Goal: Information Seeking & Learning: Find specific fact

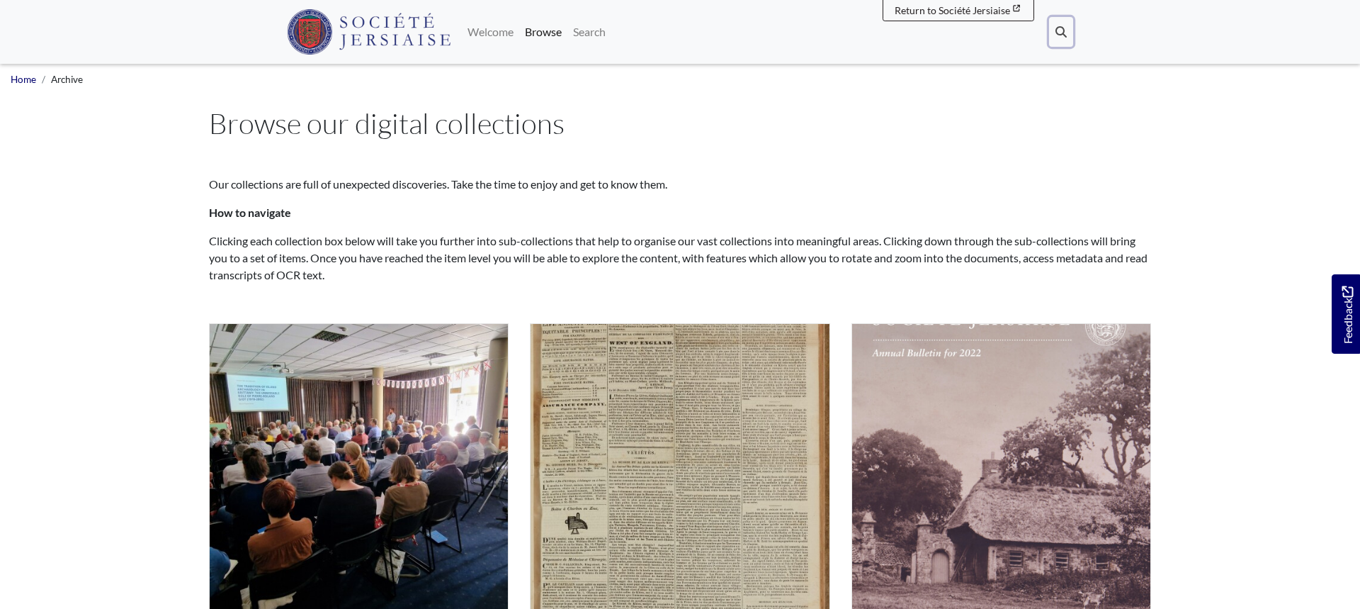
click at [1064, 34] on icon at bounding box center [1061, 31] width 11 height 11
click at [442, 170] on span "Our collections are full of unexpected discoveries. Take the time to enjoy and …" at bounding box center [680, 229] width 942 height 166
click at [903, 225] on span "Our collections are full of unexpected discoveries. Take the time to enjoy and …" at bounding box center [680, 229] width 942 height 166
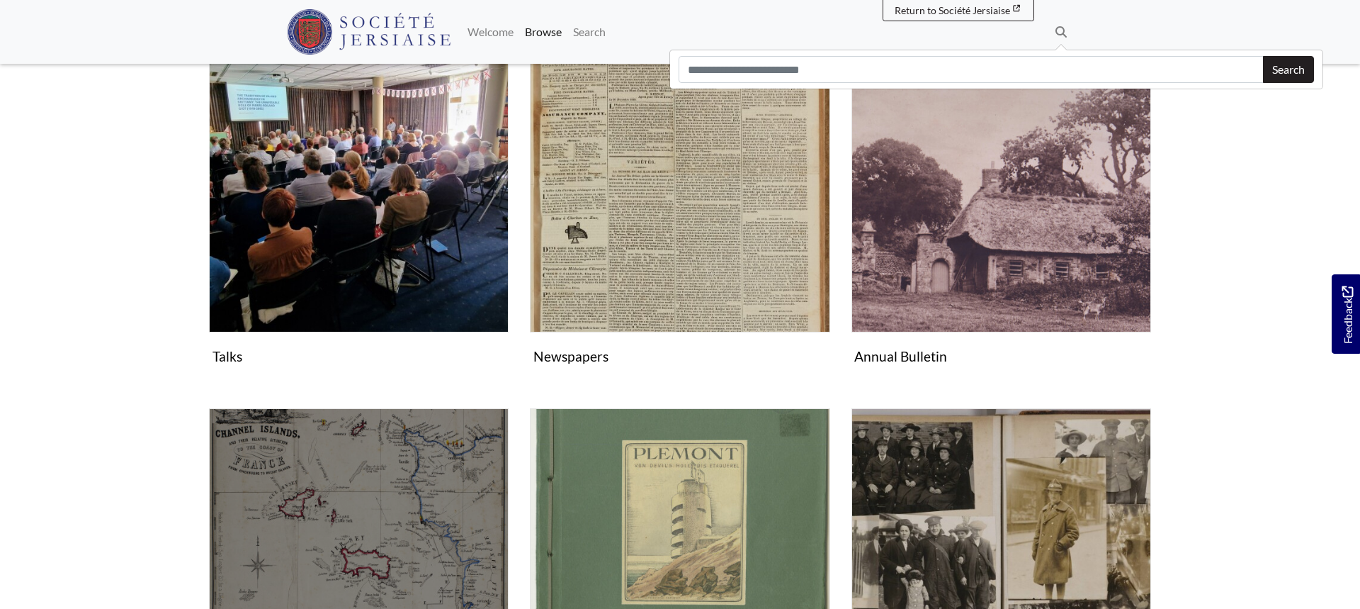
scroll to position [285, 0]
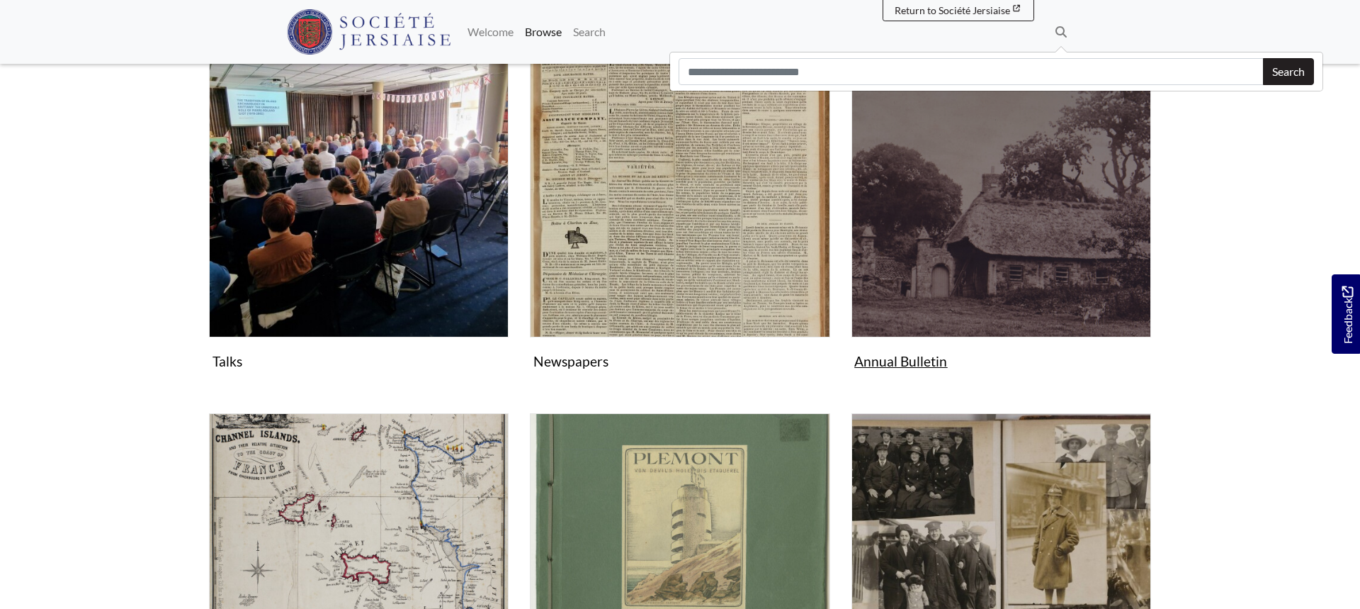
click at [961, 257] on img "Subcollection" at bounding box center [1002, 188] width 300 height 300
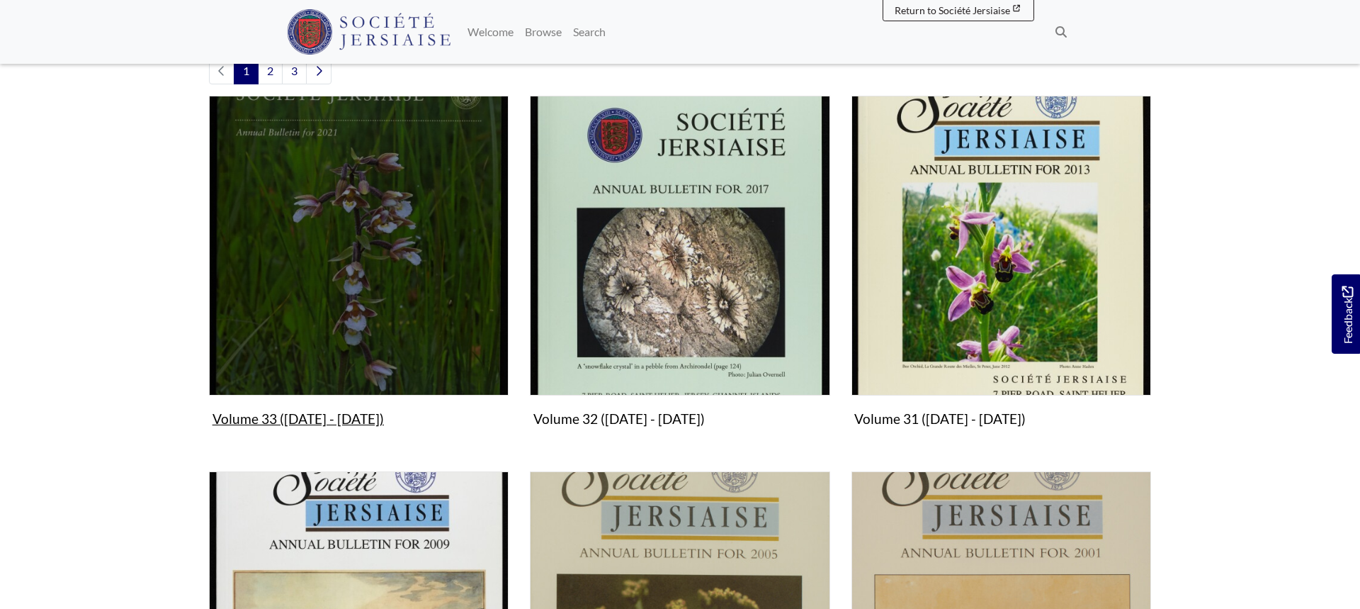
scroll to position [463, 0]
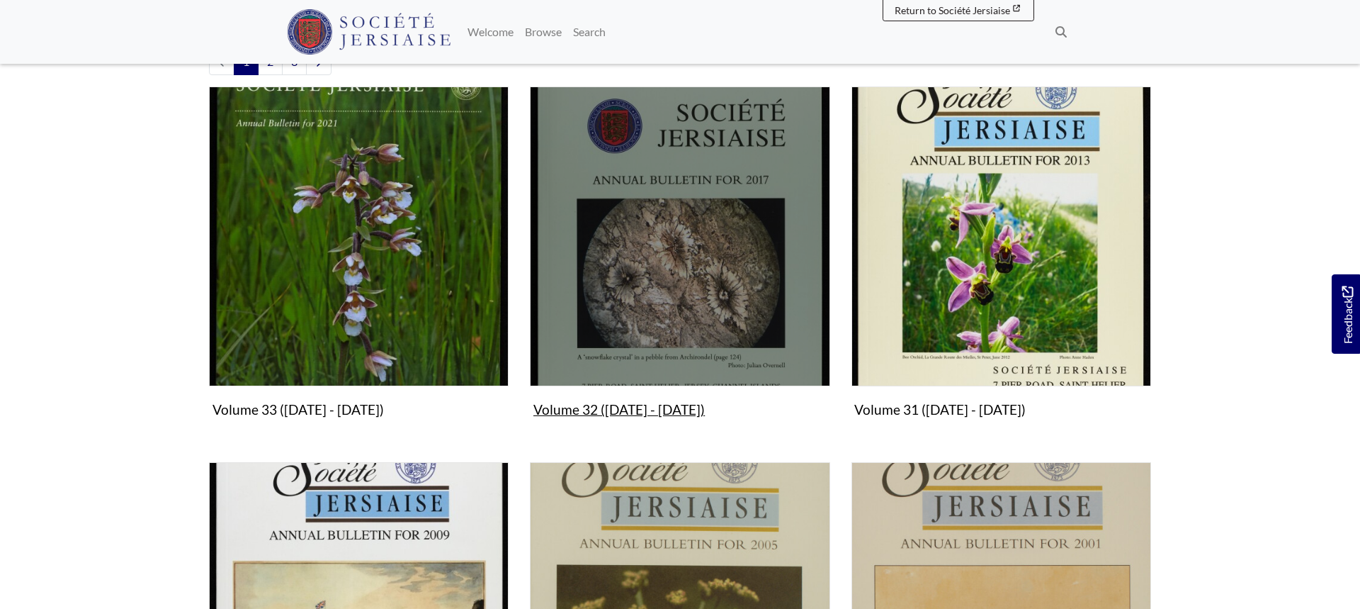
click at [672, 237] on img "Subcollection" at bounding box center [680, 236] width 300 height 300
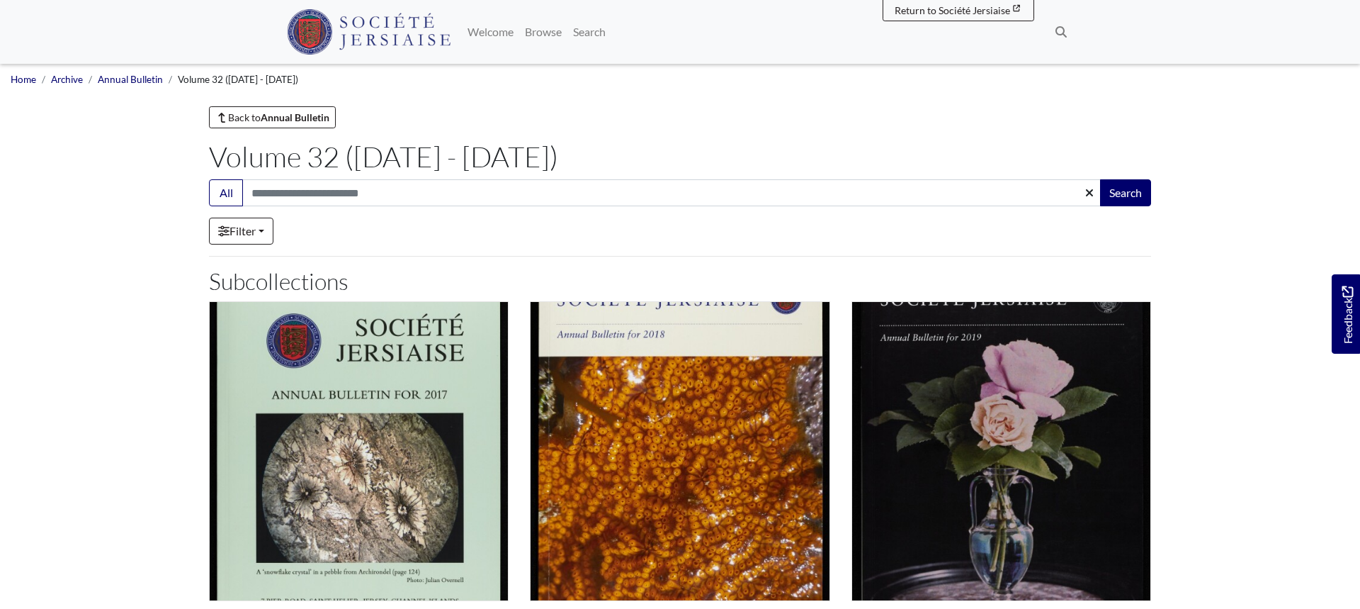
click at [256, 162] on h1 "Volume 32 ([DATE] - [DATE])" at bounding box center [680, 157] width 942 height 34
click at [256, 162] on h1 "Volume 32 (2017 - 2020)" at bounding box center [680, 157] width 942 height 34
click at [256, 162] on h1 "Volume 32 ([DATE] - [DATE])" at bounding box center [680, 157] width 942 height 34
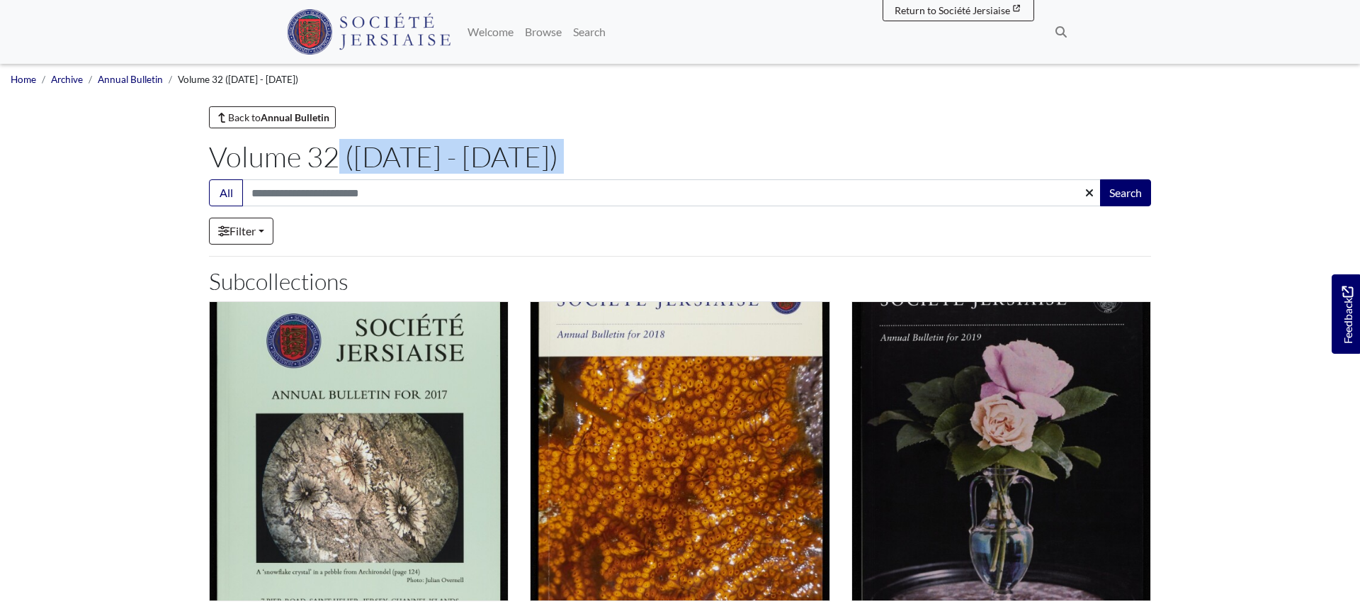
click at [326, 162] on h1 "Volume 32 (2017 - 2020)" at bounding box center [680, 157] width 942 height 34
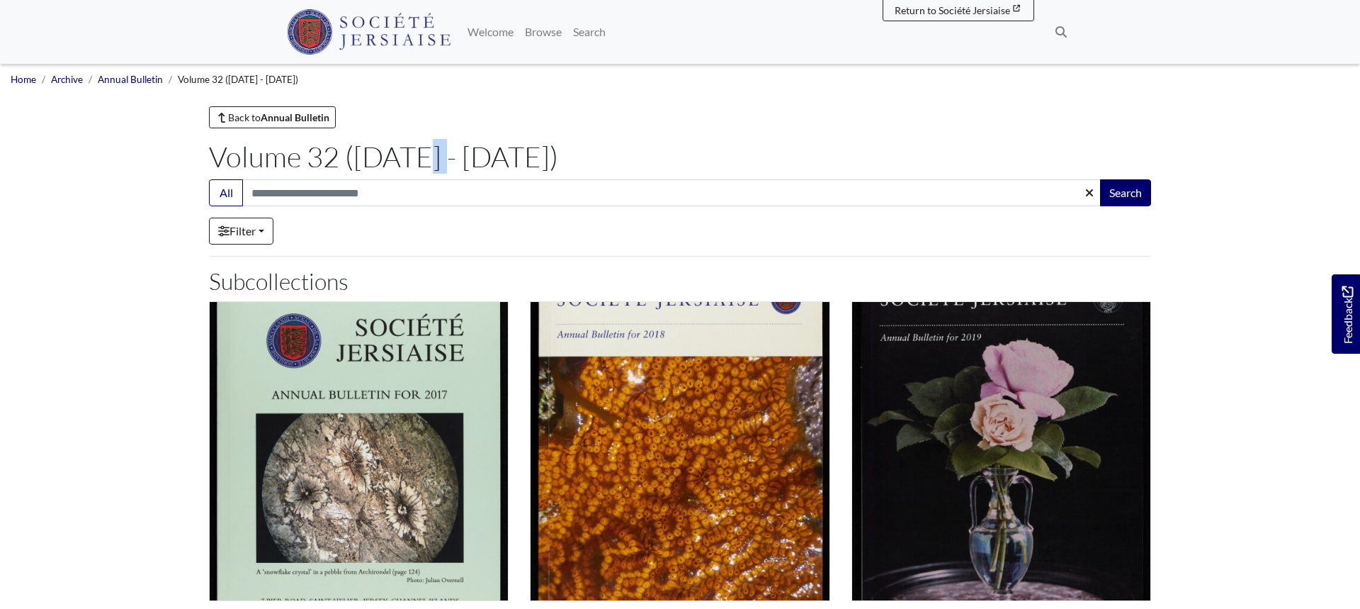
click at [326, 162] on h1 "Volume 32 ([DATE] - [DATE])" at bounding box center [680, 157] width 942 height 34
click at [219, 166] on h1 "Volume 32 ([DATE] - [DATE])" at bounding box center [680, 157] width 942 height 34
drag, startPoint x: 208, startPoint y: 159, endPoint x: 329, endPoint y: 156, distance: 120.5
click at [329, 156] on h1 "Volume 32 ([DATE] - [DATE])" at bounding box center [680, 157] width 942 height 34
drag, startPoint x: 354, startPoint y: 160, endPoint x: 502, endPoint y: 162, distance: 147.4
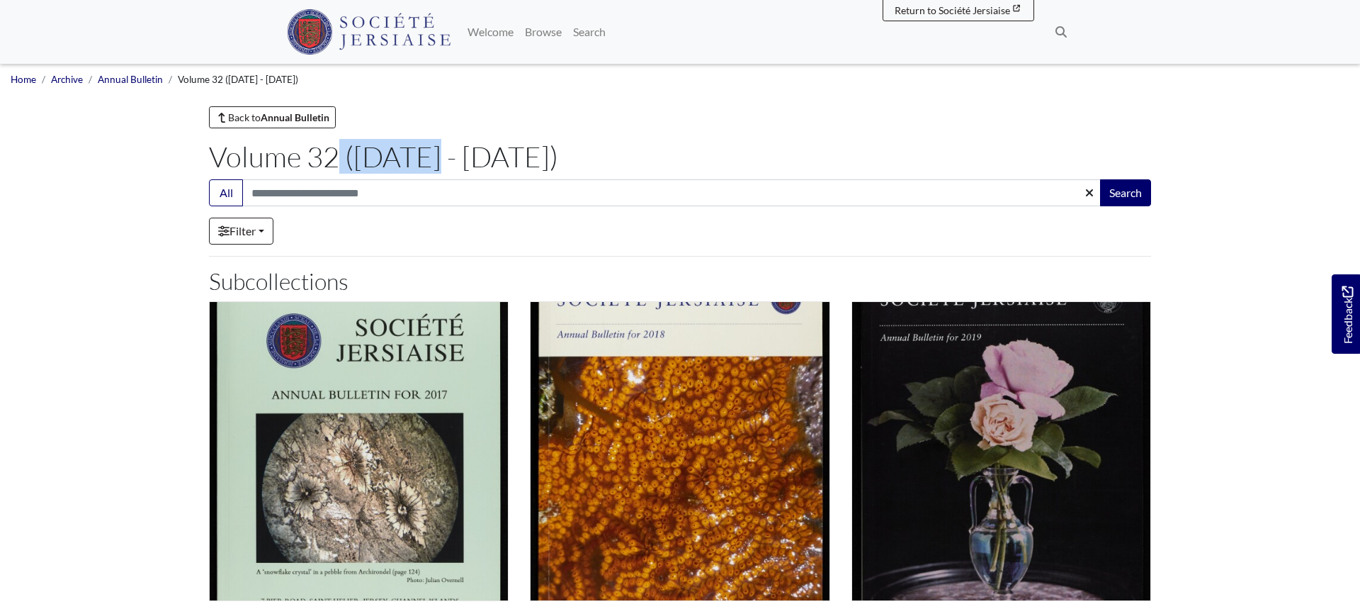
click at [502, 162] on h1 "Volume 32 ([DATE] - [DATE])" at bounding box center [680, 157] width 942 height 34
drag, startPoint x: 214, startPoint y: 156, endPoint x: 327, endPoint y: 166, distance: 113.1
click at [327, 166] on h1 "Volume 32 ([DATE] - [DATE])" at bounding box center [680, 157] width 942 height 34
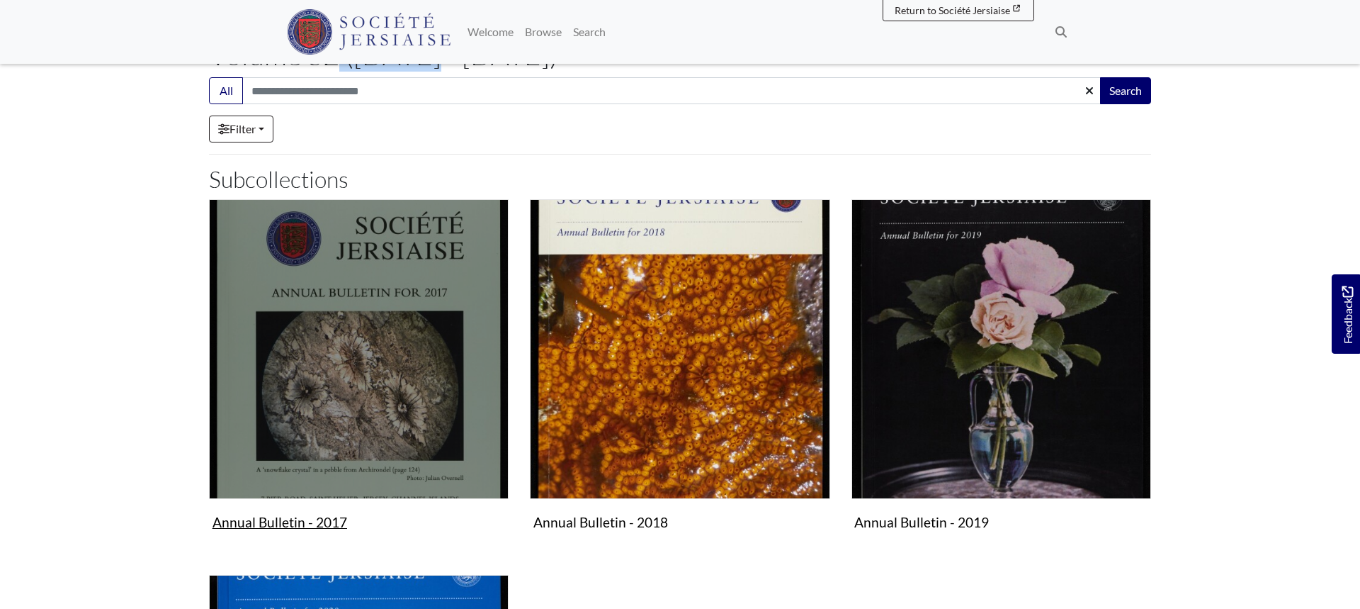
scroll to position [125, 0]
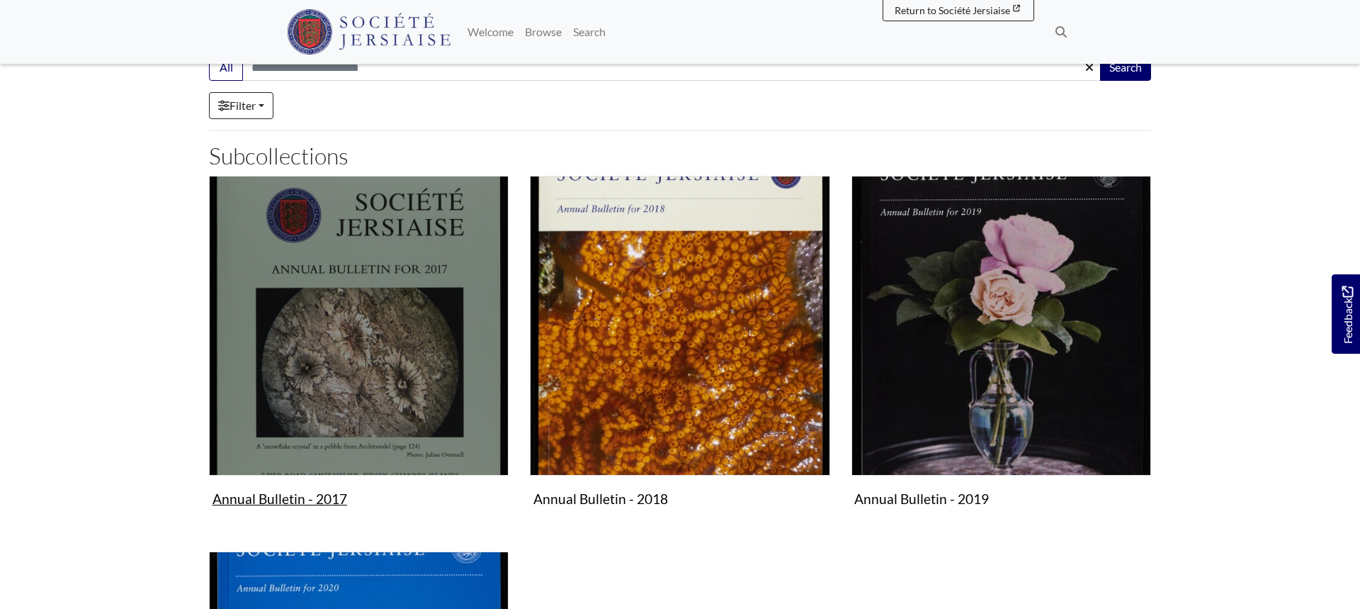
click at [389, 368] on img "Subcollection" at bounding box center [359, 326] width 300 height 300
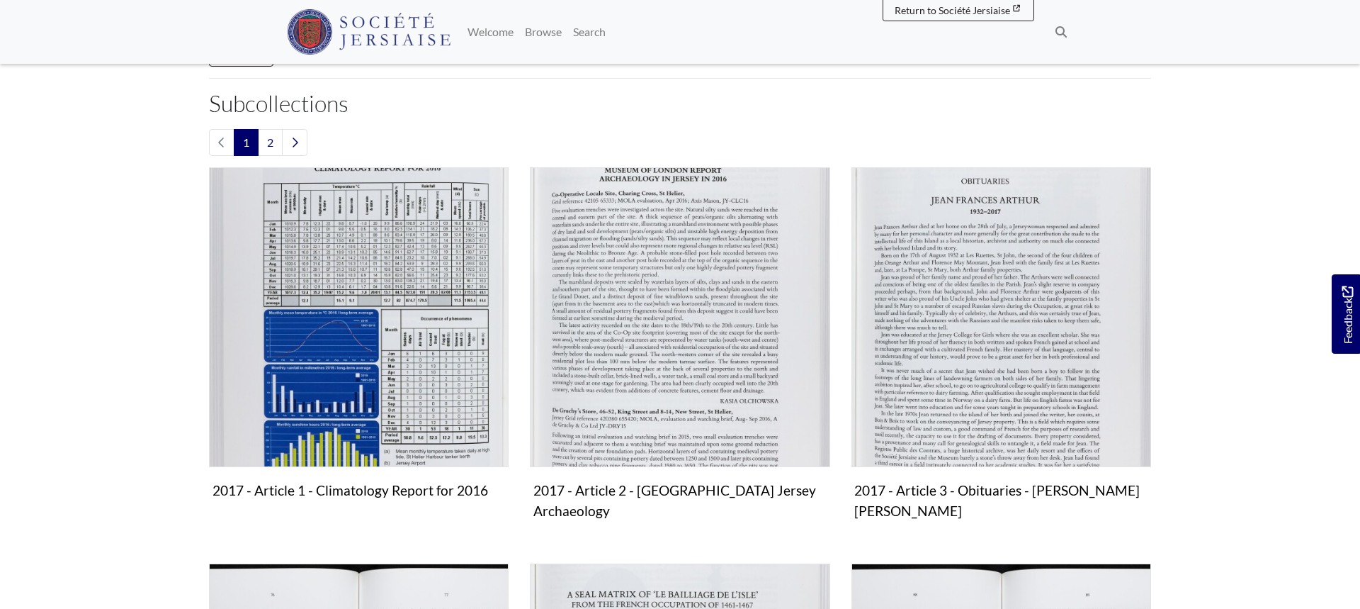
scroll to position [260, 0]
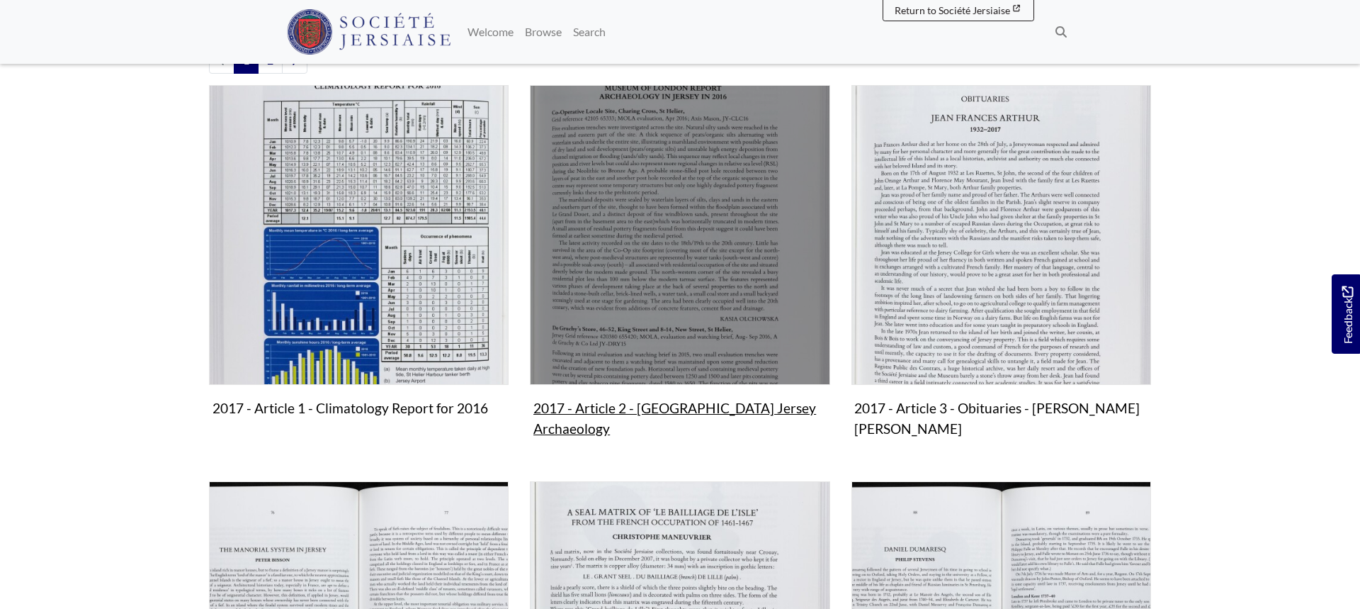
click at [649, 263] on img "Subcollection" at bounding box center [680, 235] width 300 height 300
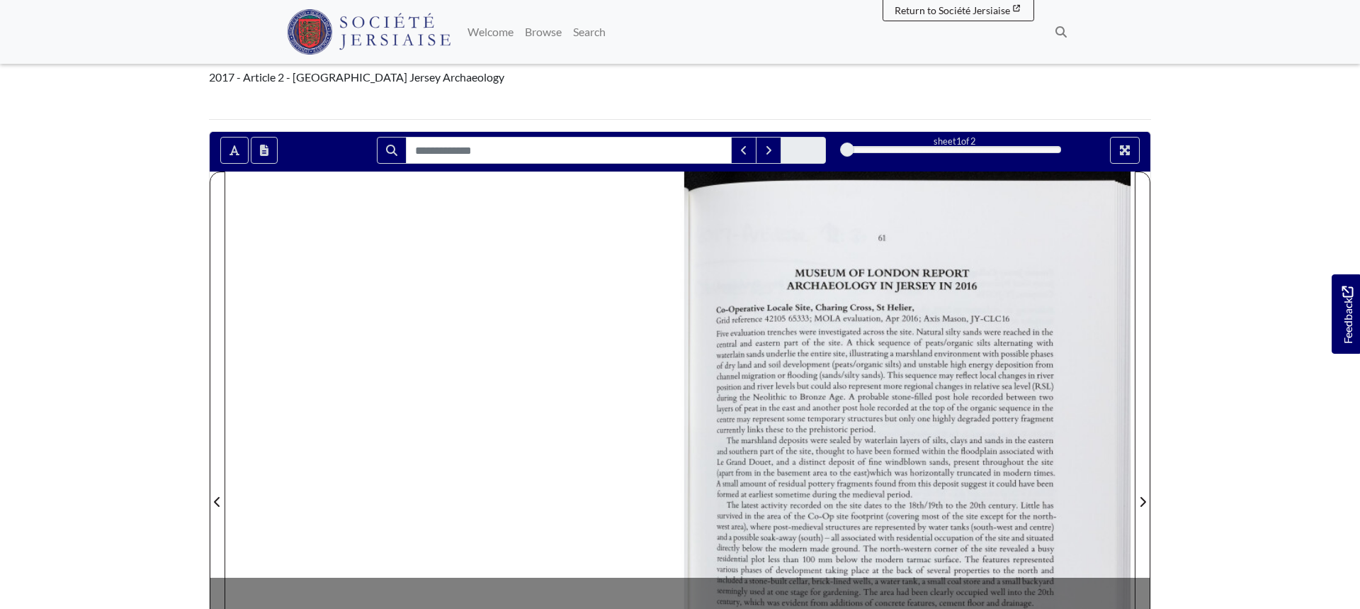
scroll to position [115, 0]
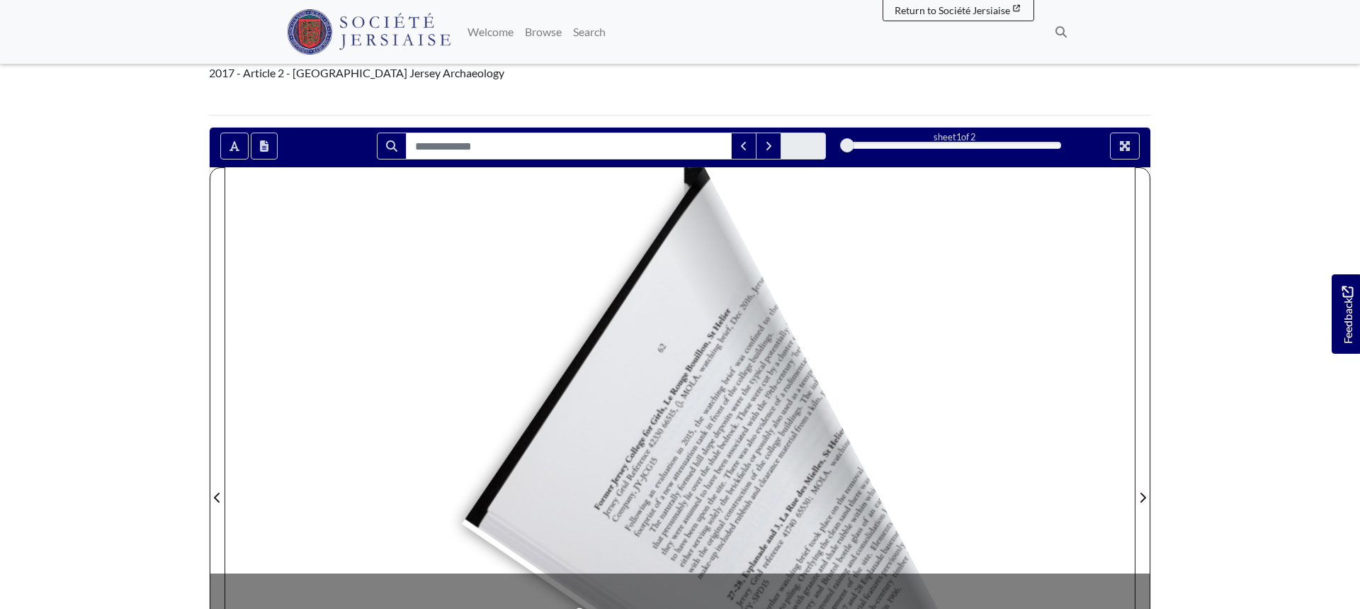
drag, startPoint x: 1107, startPoint y: 191, endPoint x: 463, endPoint y: 524, distance: 725.6
click at [463, 524] on div at bounding box center [680, 488] width 910 height 643
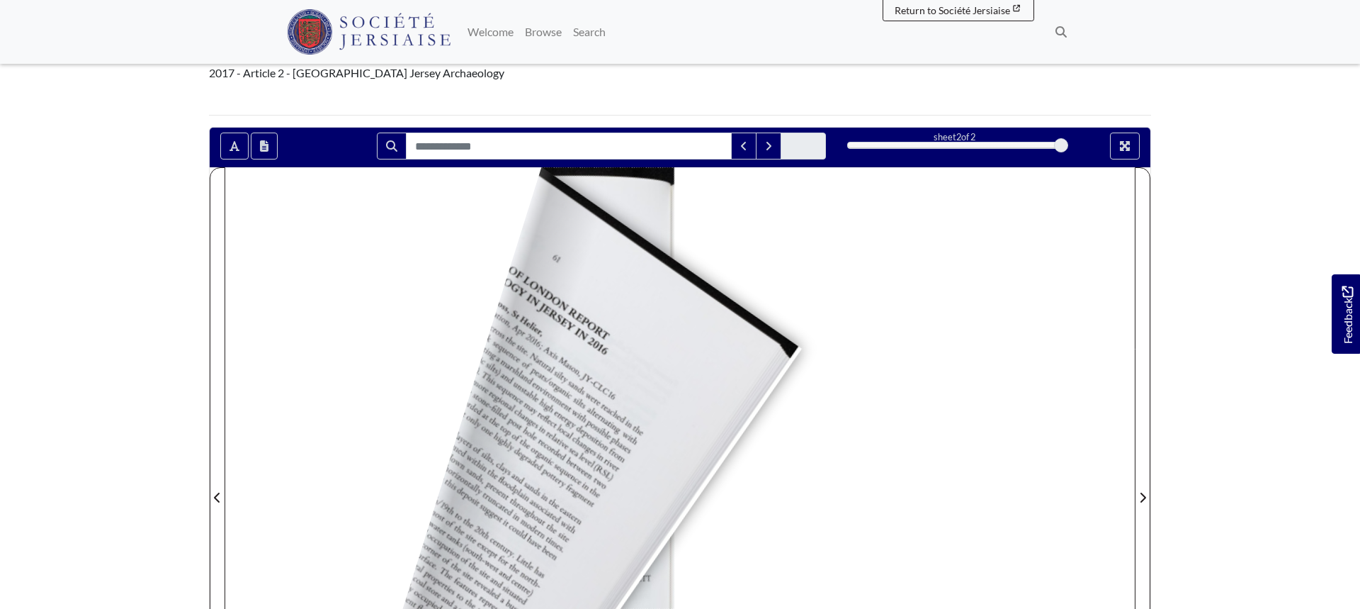
drag, startPoint x: 257, startPoint y: 201, endPoint x: 1031, endPoint y: 325, distance: 783.5
click at [1031, 325] on div at bounding box center [680, 488] width 910 height 643
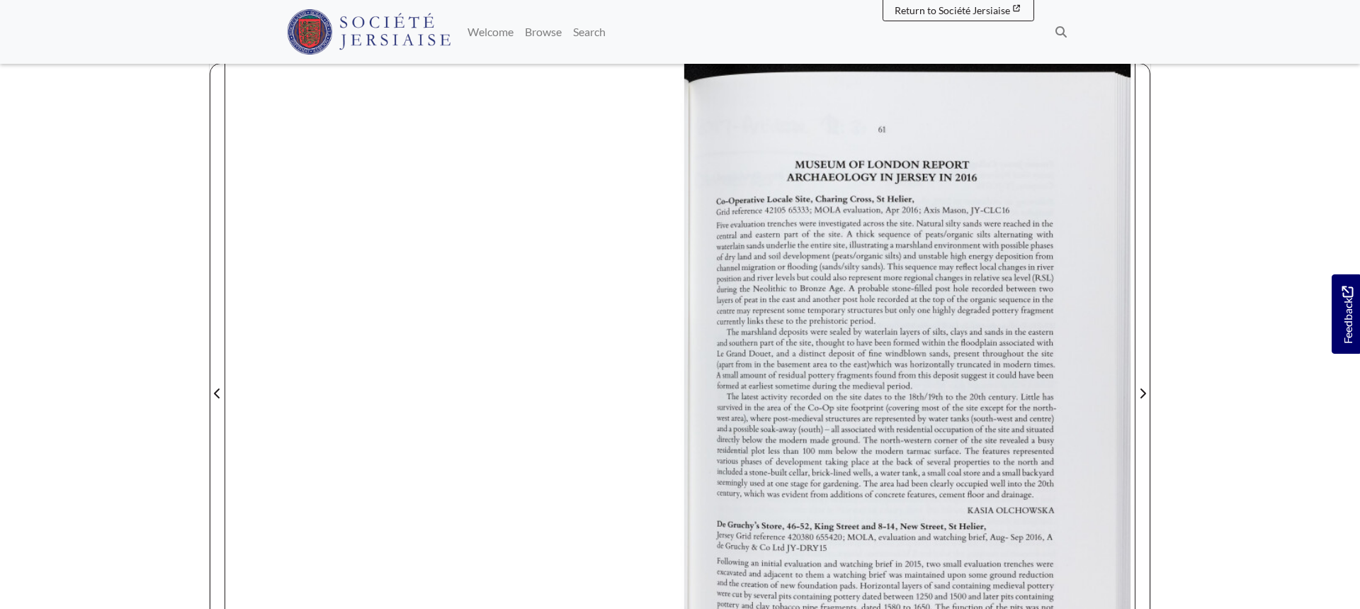
scroll to position [516, 0]
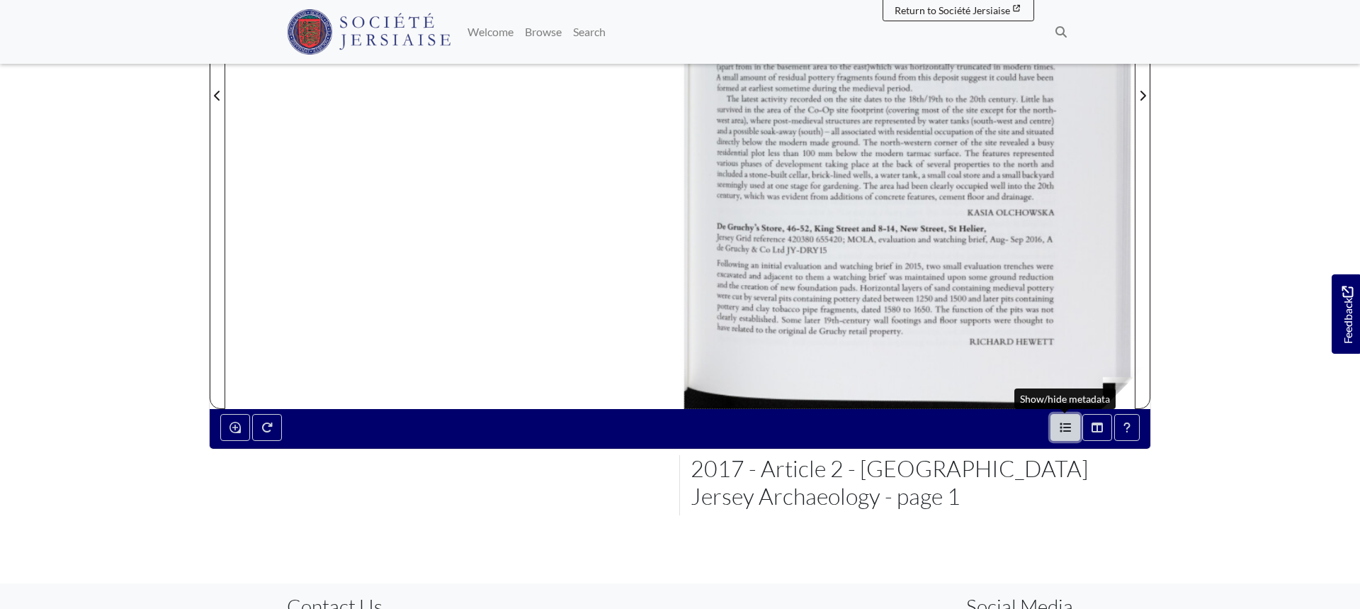
click at [1070, 428] on icon "Open metadata window" at bounding box center [1065, 427] width 11 height 11
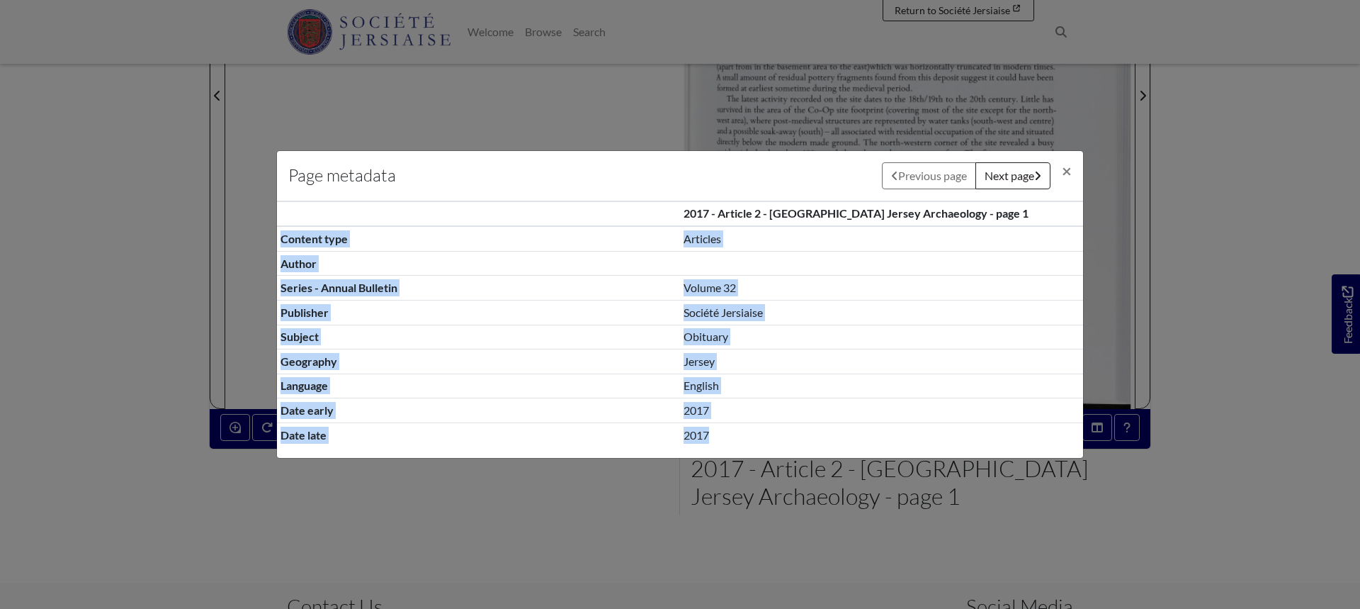
drag, startPoint x: 281, startPoint y: 238, endPoint x: 823, endPoint y: 432, distance: 575.6
click at [823, 432] on tbody "Content type Articles Author Series - Annual Bulletin Volume 32 Publisher Socié…" at bounding box center [680, 336] width 806 height 220
click at [701, 434] on td "2017" at bounding box center [881, 434] width 403 height 24
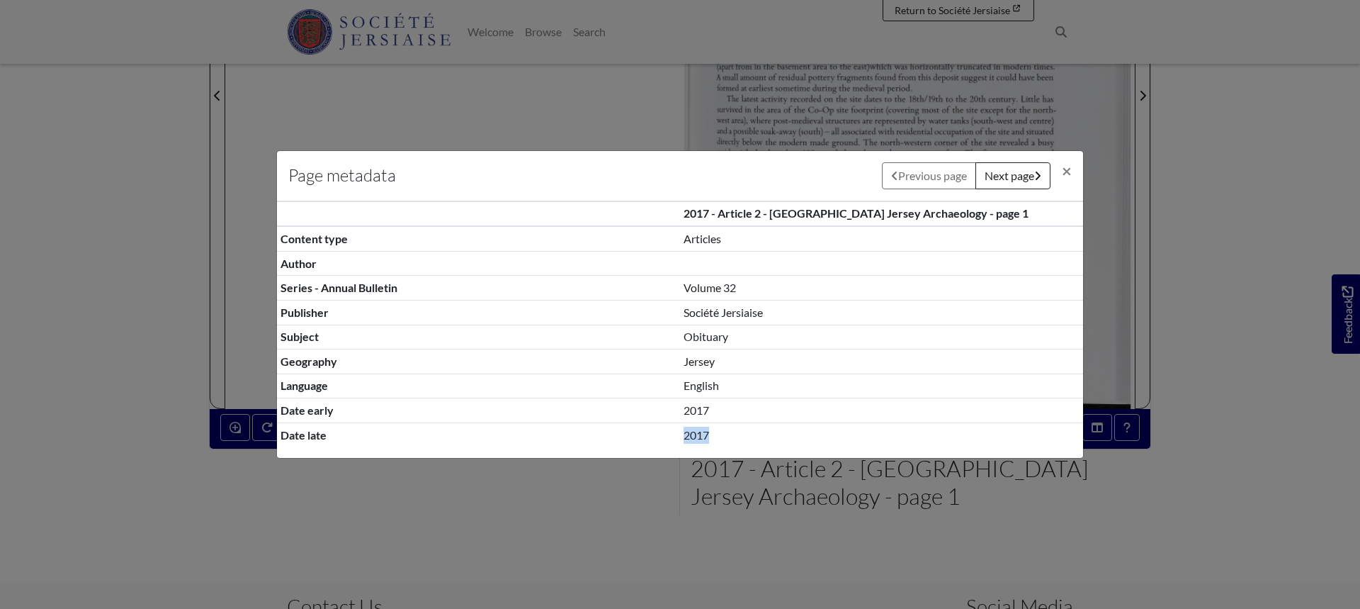
click at [701, 434] on td "2017" at bounding box center [881, 434] width 403 height 24
click at [698, 409] on td "2017" at bounding box center [881, 410] width 403 height 25
click at [696, 366] on td "Jersey" at bounding box center [881, 361] width 403 height 25
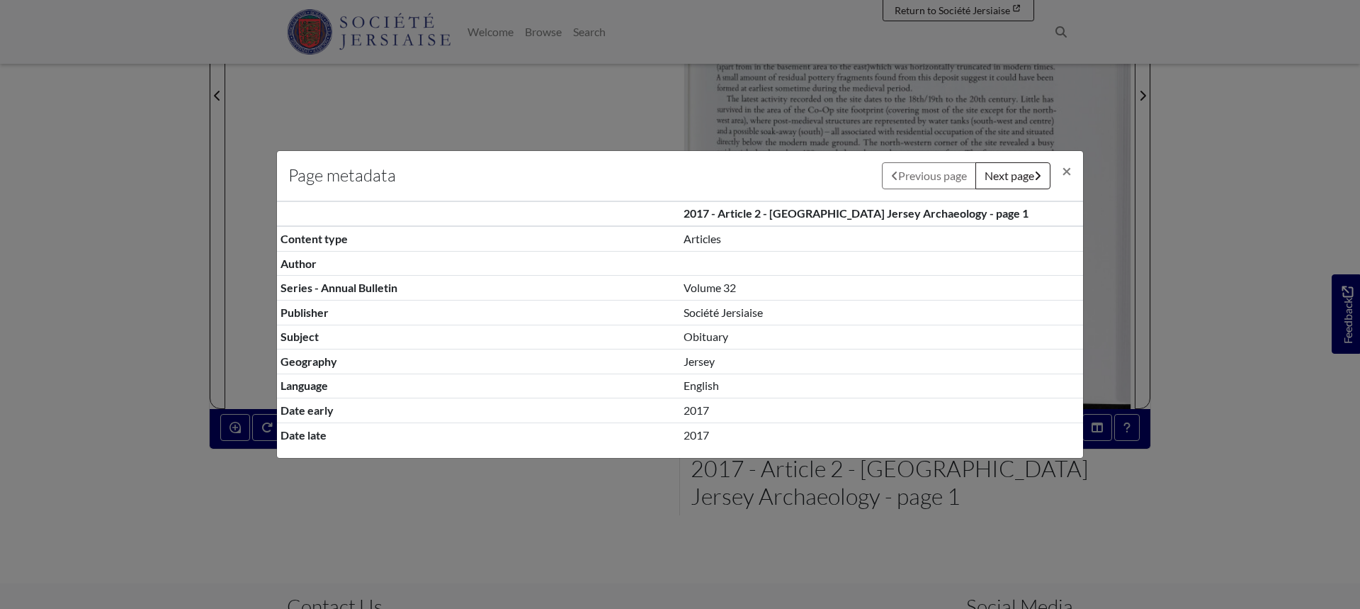
click at [703, 293] on td "Volume 32" at bounding box center [881, 288] width 403 height 25
click at [706, 293] on td "Volume 32" at bounding box center [881, 288] width 403 height 25
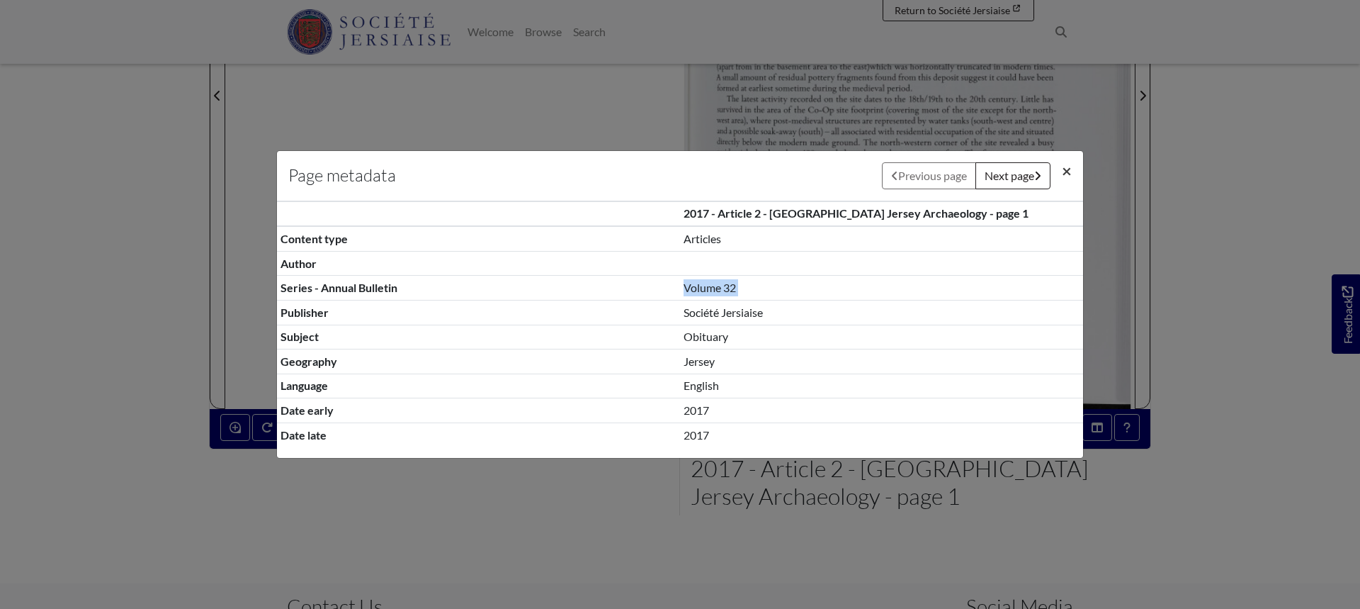
click at [1070, 169] on span "×" at bounding box center [1067, 170] width 10 height 21
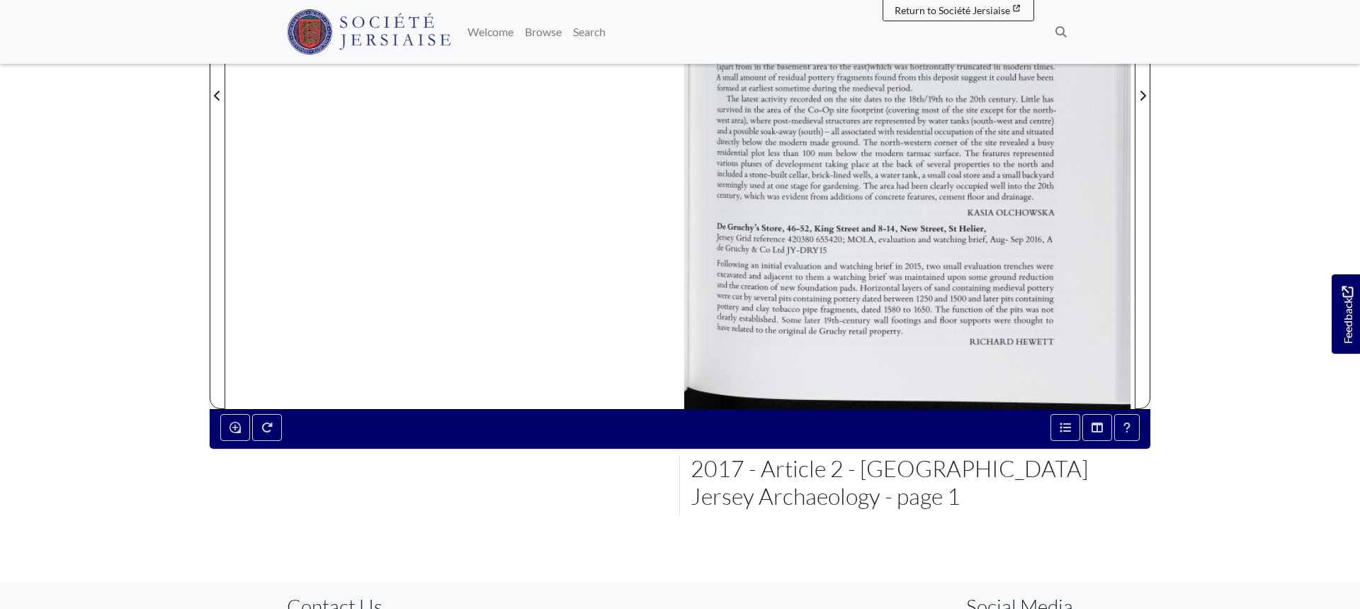
click at [111, 285] on body "Menu" at bounding box center [680, 184] width 1360 height 1400
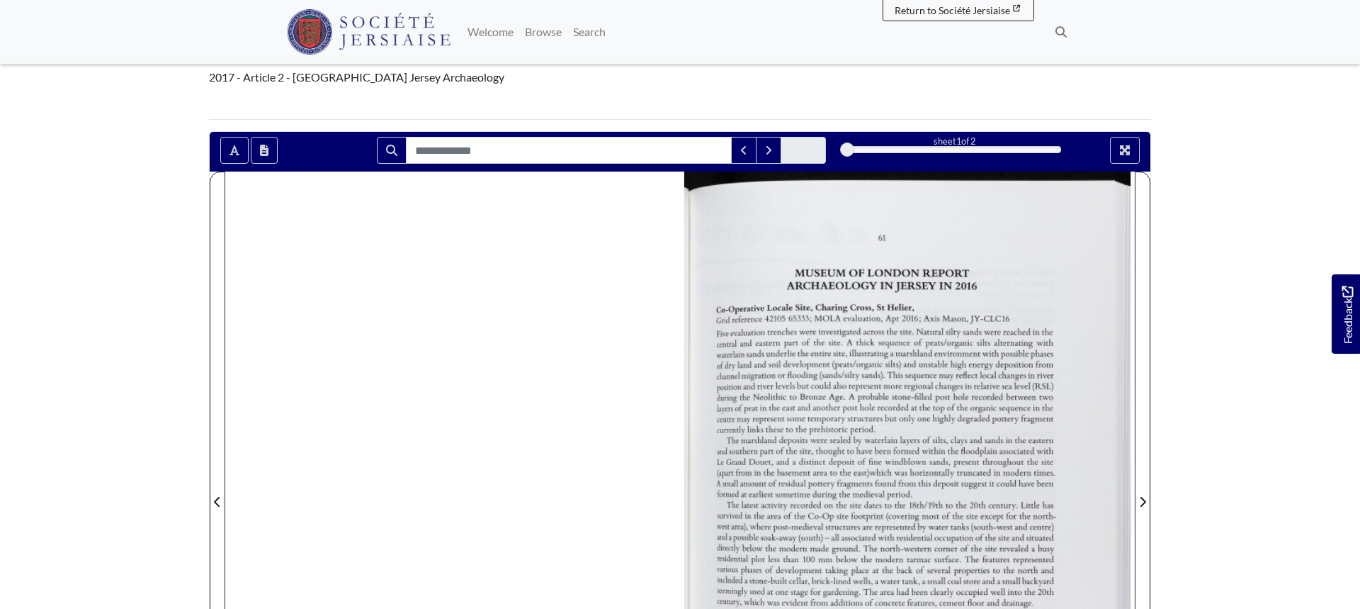
scroll to position [0, 0]
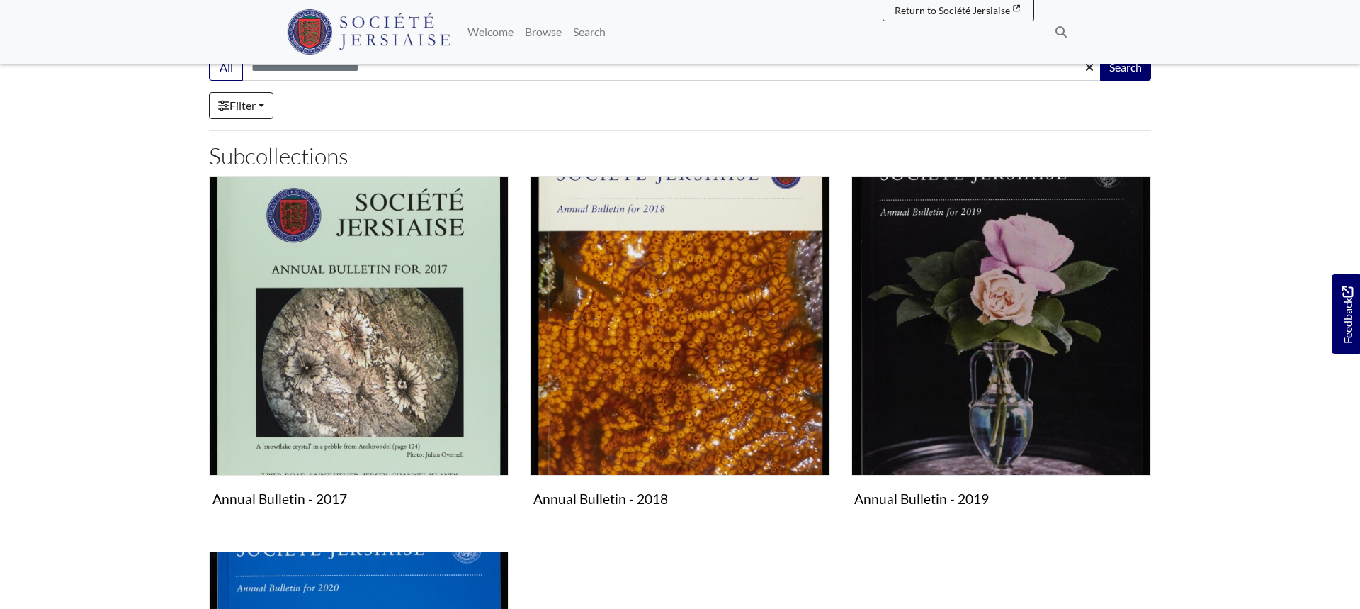
scroll to position [125, 0]
drag, startPoint x: 0, startPoint y: 0, endPoint x: 112, endPoint y: 282, distance: 303.4
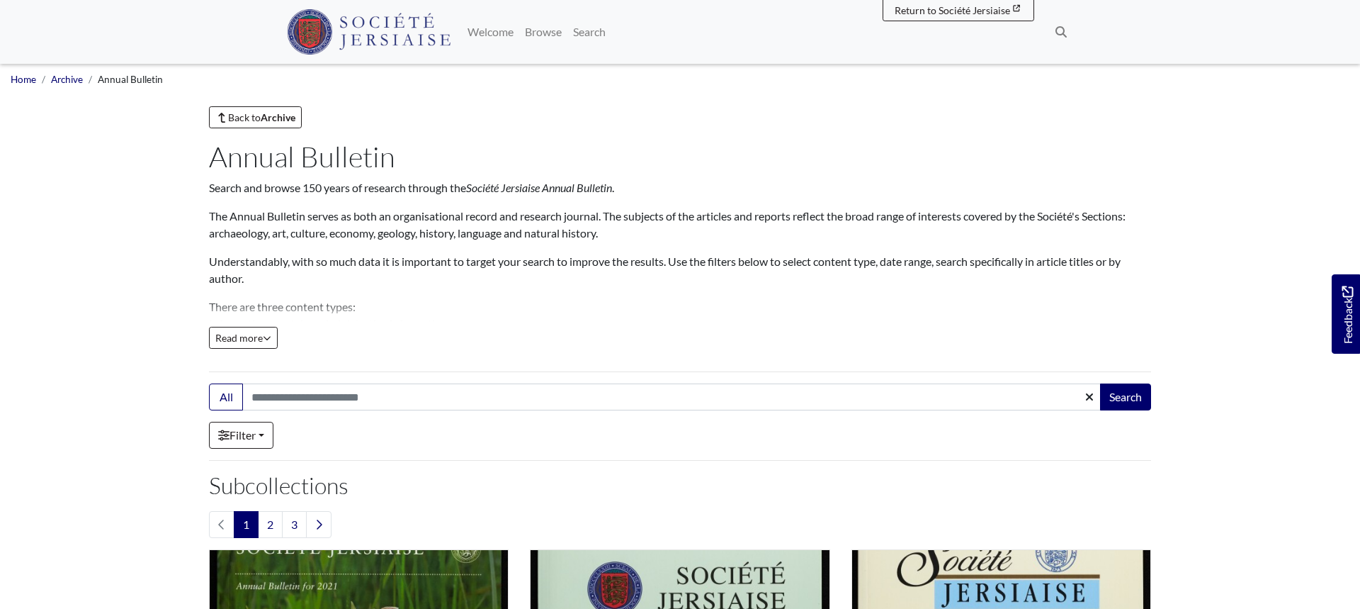
scroll to position [463, 0]
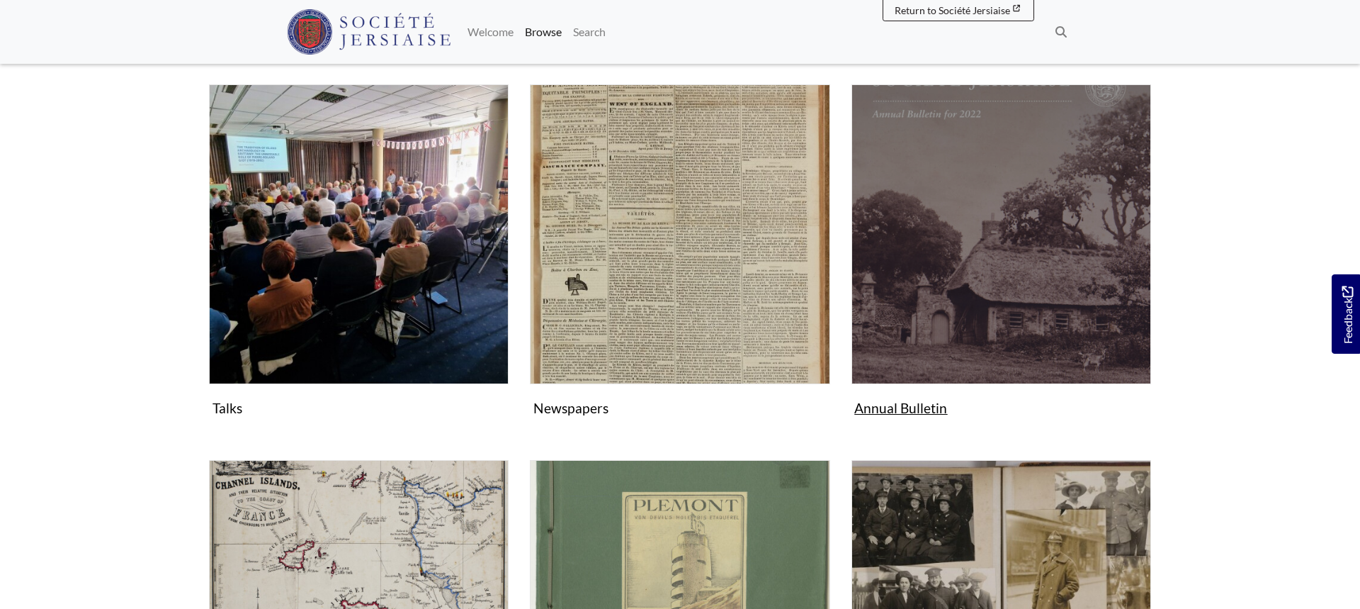
scroll to position [278, 0]
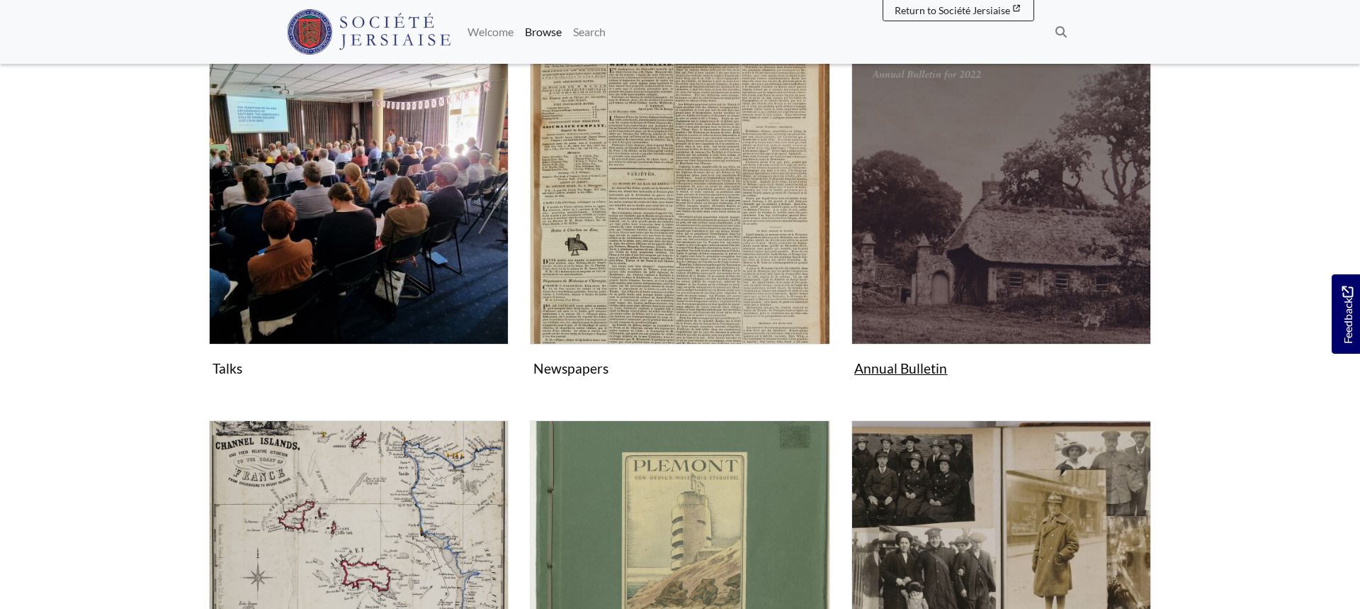
click at [937, 212] on img "Subcollection" at bounding box center [1002, 195] width 300 height 300
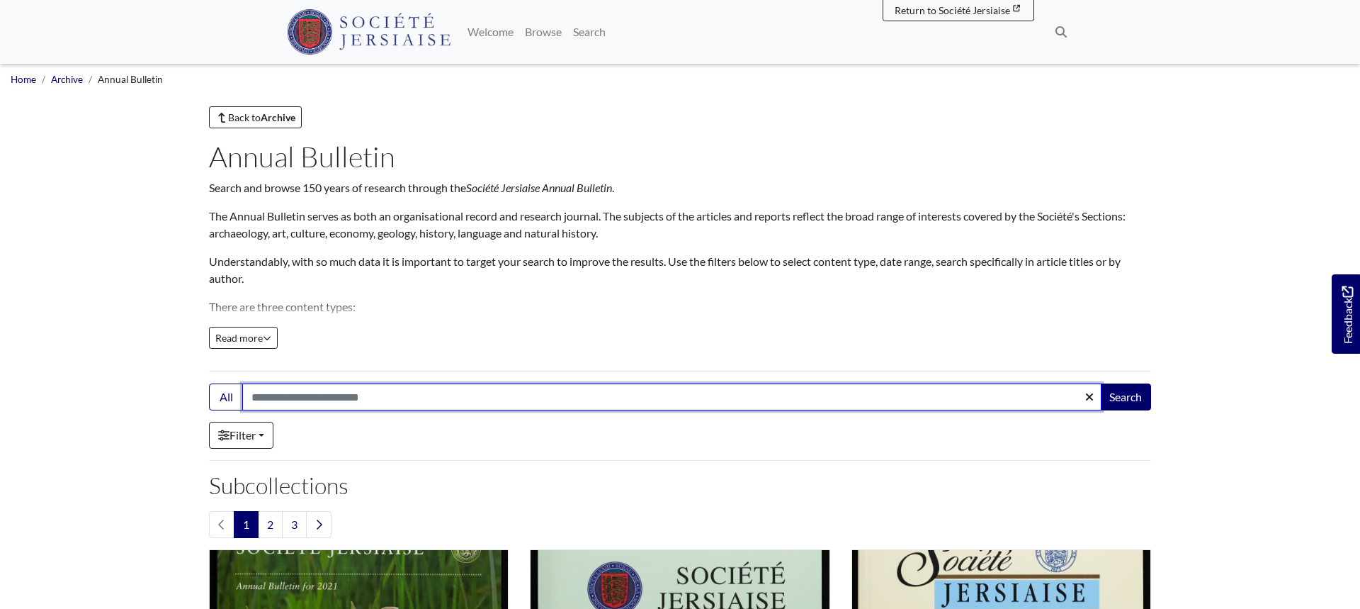
click at [277, 402] on input "Search:" at bounding box center [671, 396] width 859 height 27
type input "*****"
click at [1100, 383] on button "Search" at bounding box center [1125, 396] width 51 height 27
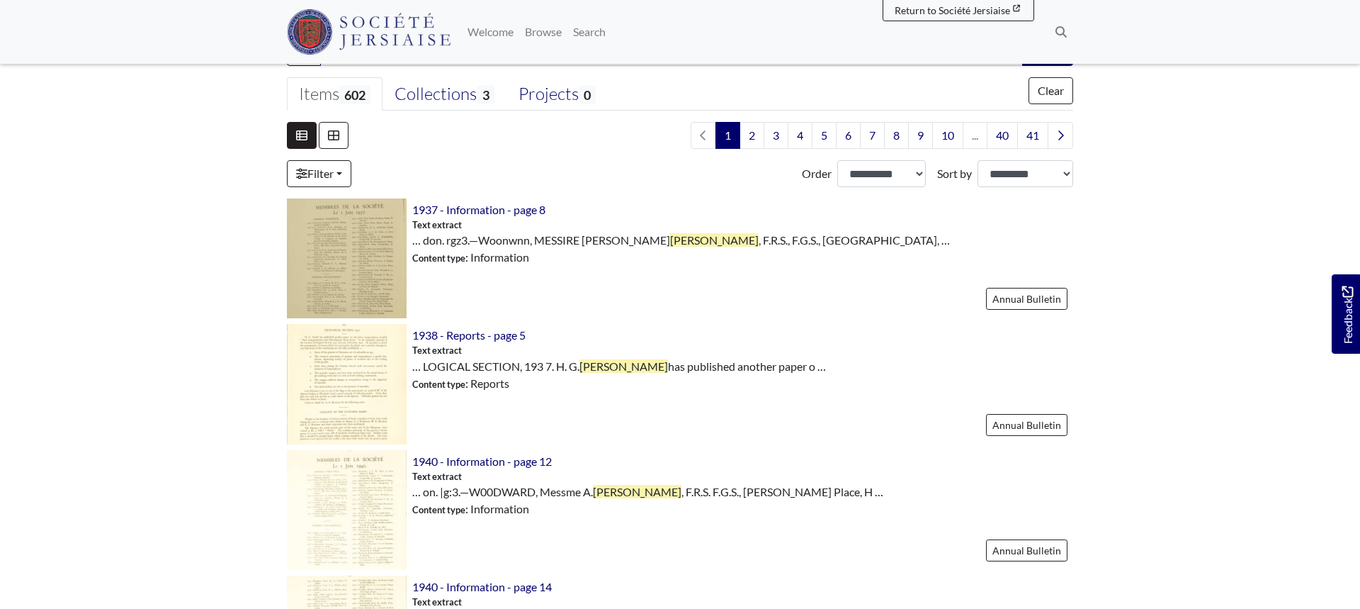
scroll to position [343, 0]
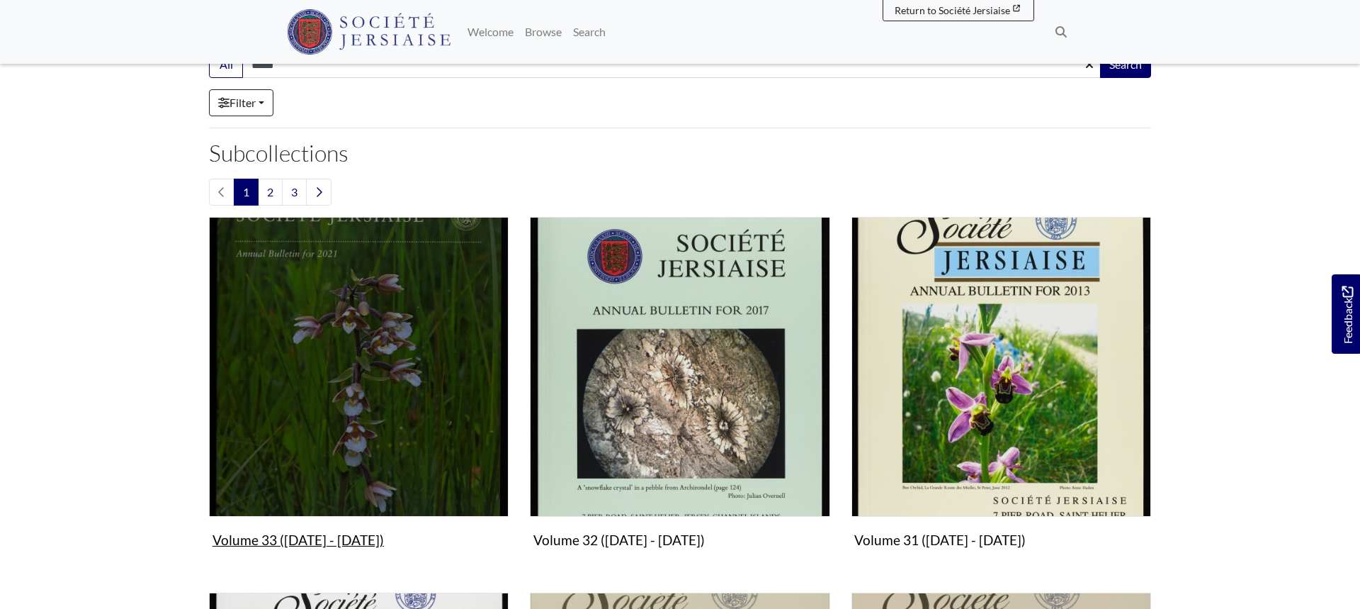
scroll to position [371, 0]
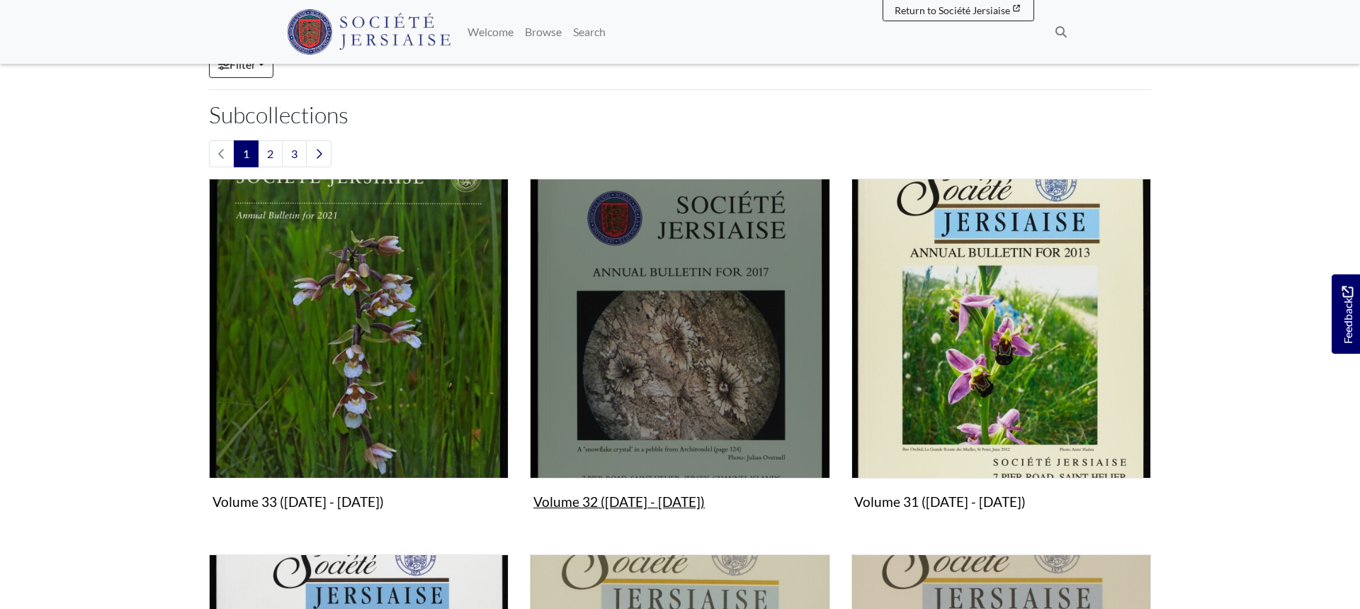
click at [605, 497] on figure "Volume 32 ([DATE] - [DATE]) Collection" at bounding box center [680, 347] width 300 height 337
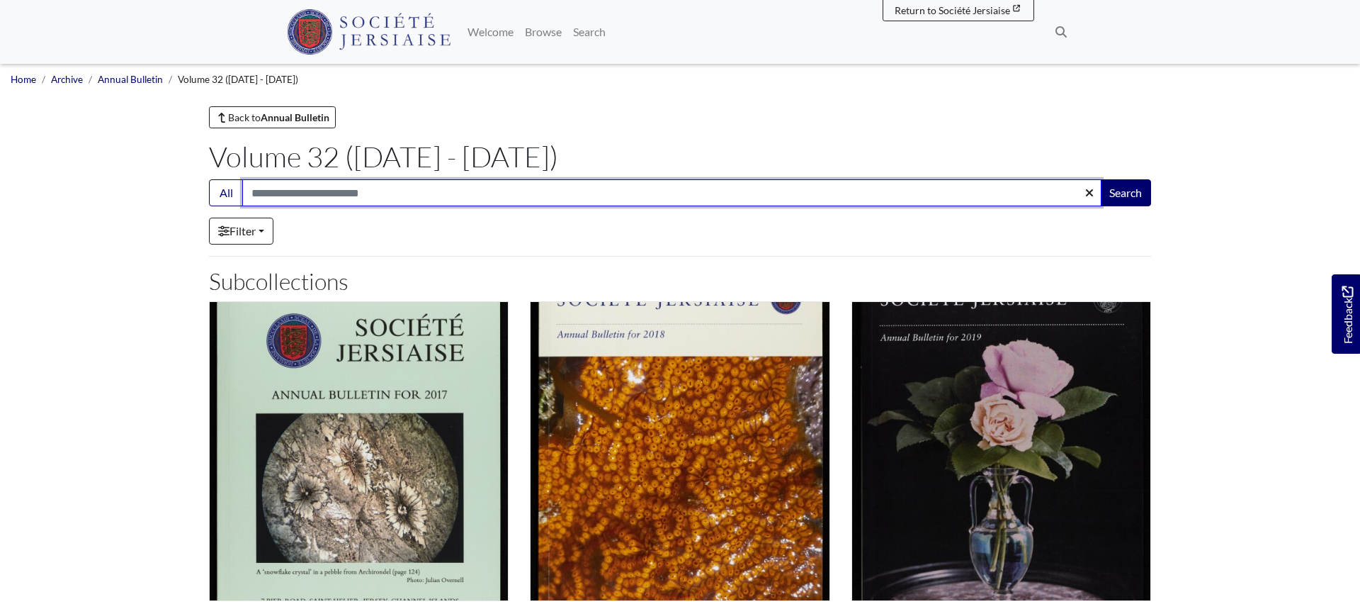
click at [363, 187] on input "Search:" at bounding box center [671, 192] width 859 height 27
type input "*****"
click at [1100, 179] on button "Search" at bounding box center [1125, 192] width 51 height 27
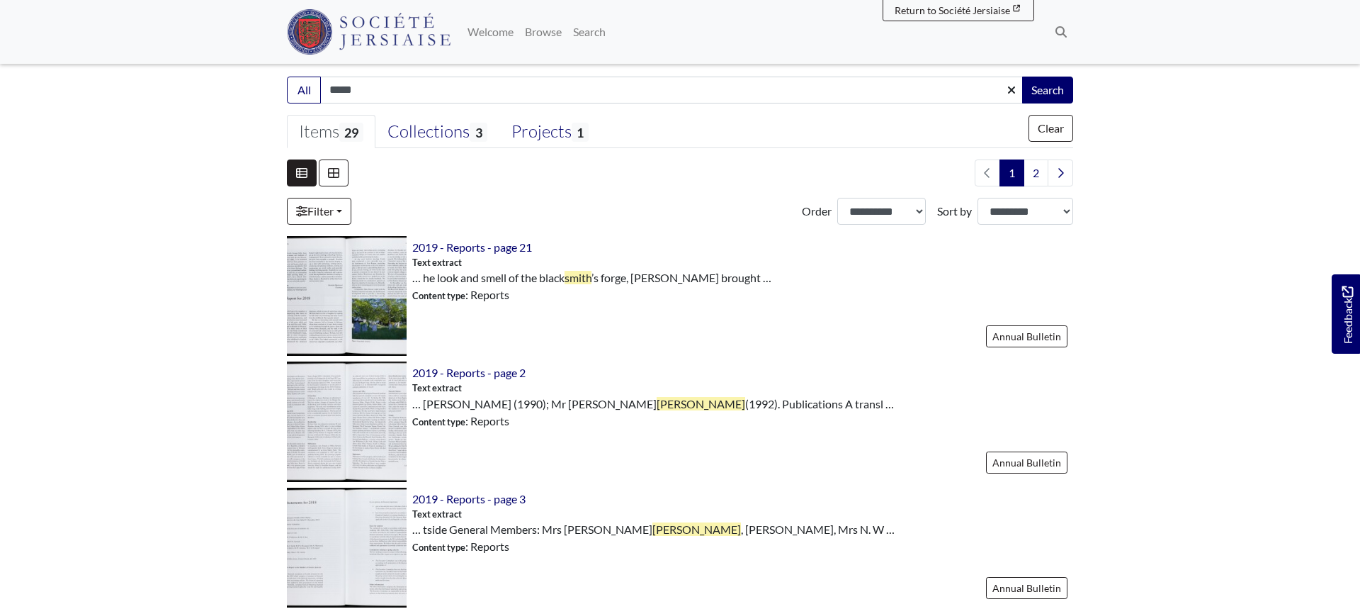
scroll to position [326, 0]
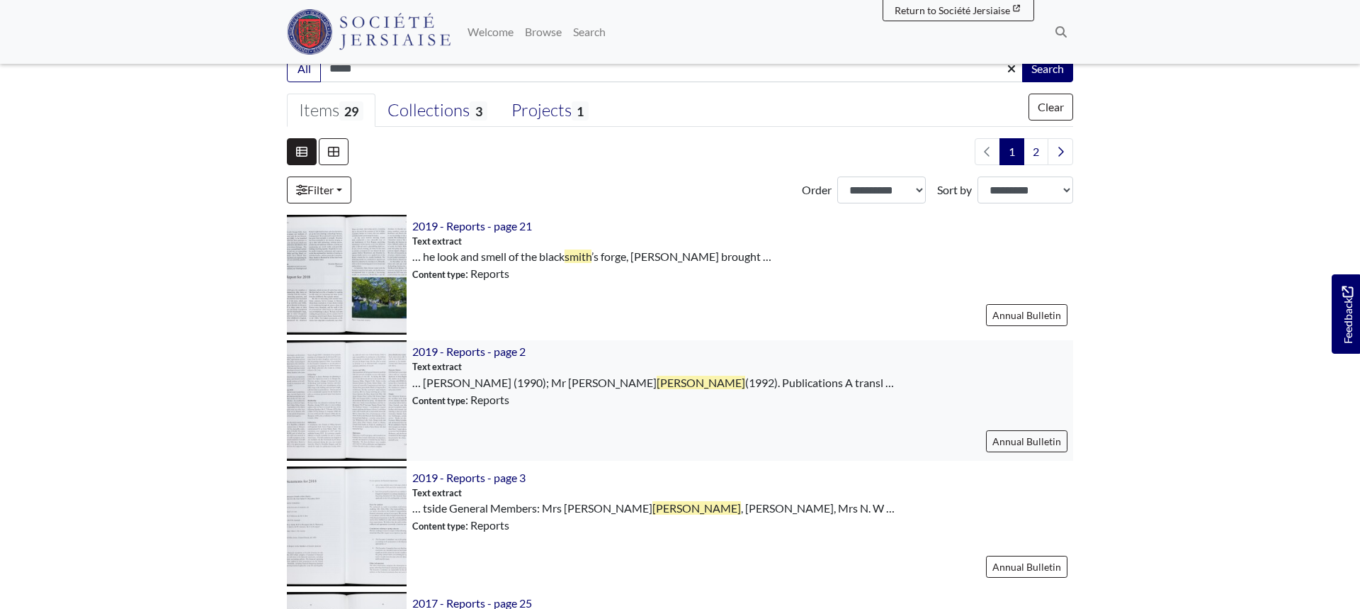
click at [373, 410] on img at bounding box center [347, 400] width 120 height 120
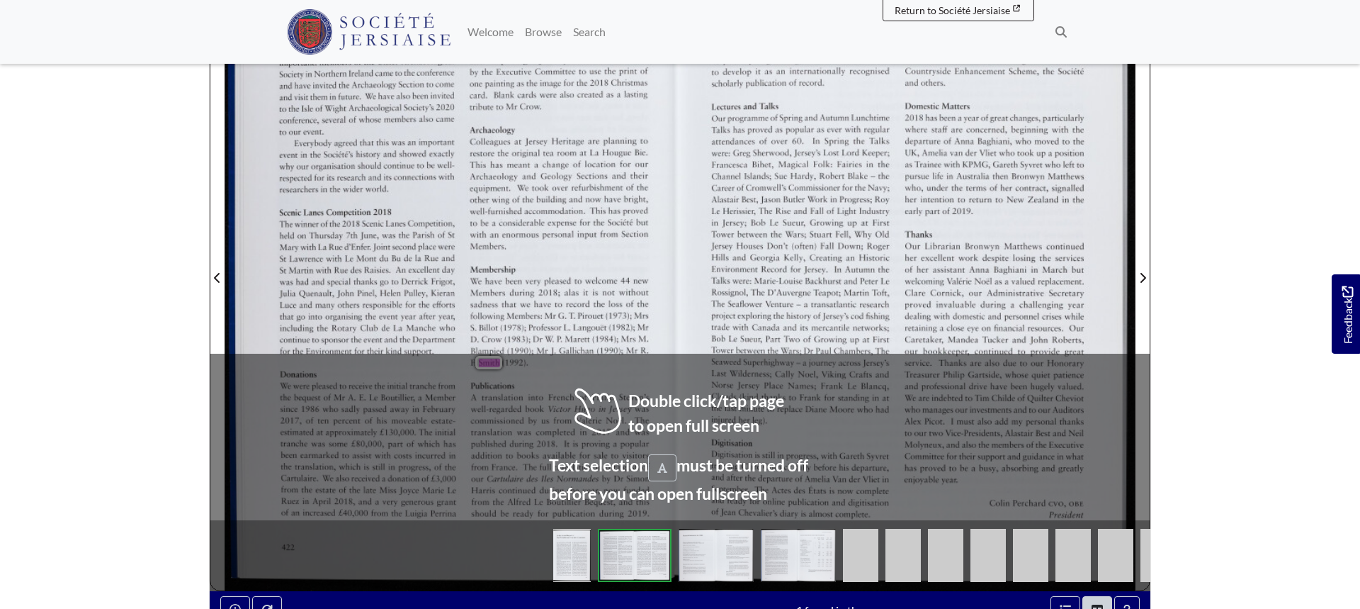
scroll to position [339, 0]
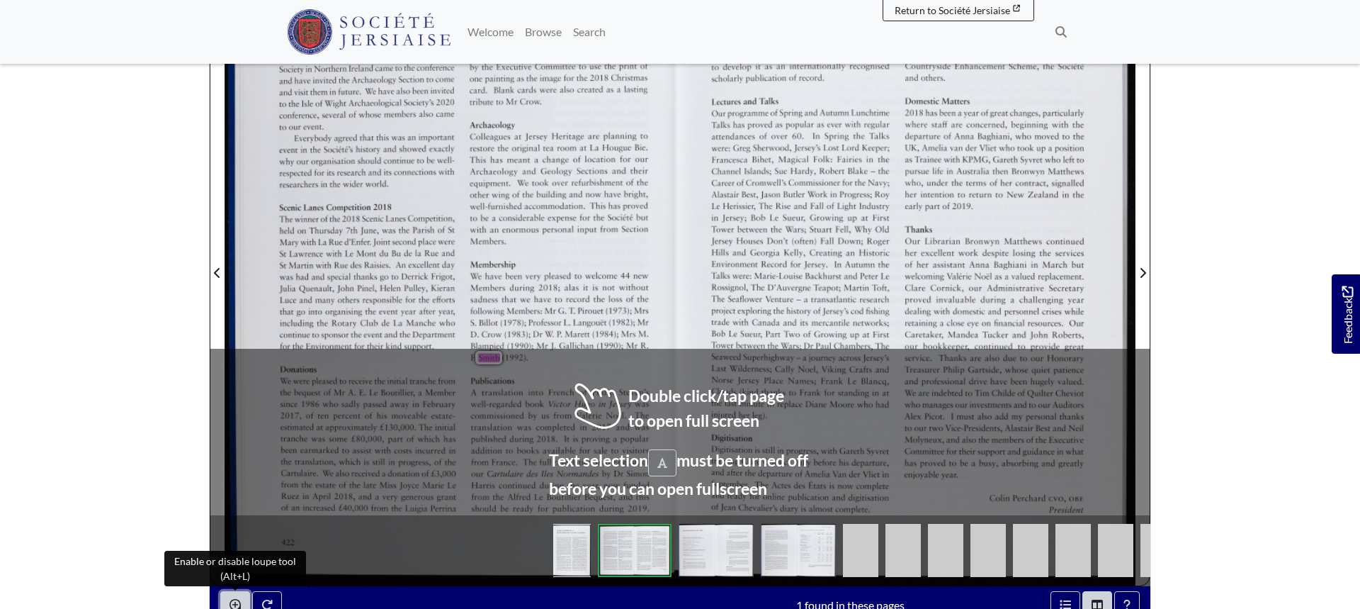
click at [227, 604] on button "Enable or disable loupe tool (Alt+L)" at bounding box center [235, 604] width 30 height 27
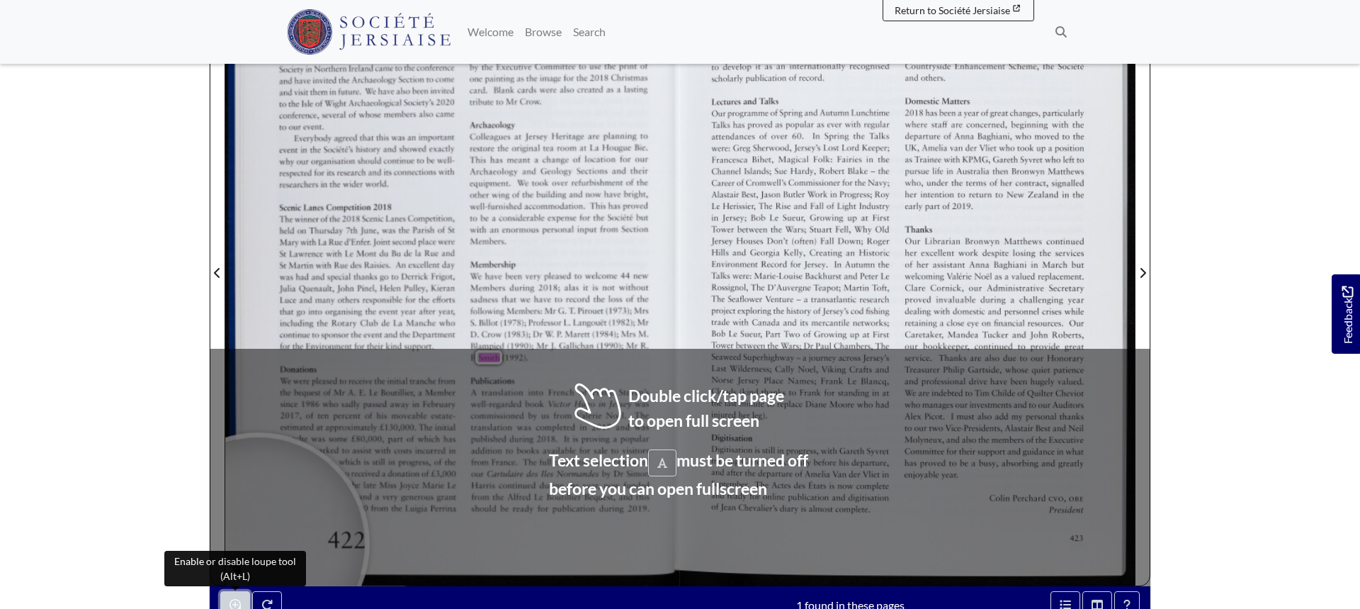
click at [237, 604] on icon "Enable or disable loupe tool (Alt+L)" at bounding box center [235, 604] width 11 height 11
click at [166, 387] on body "Menu" at bounding box center [680, 349] width 1360 height 1376
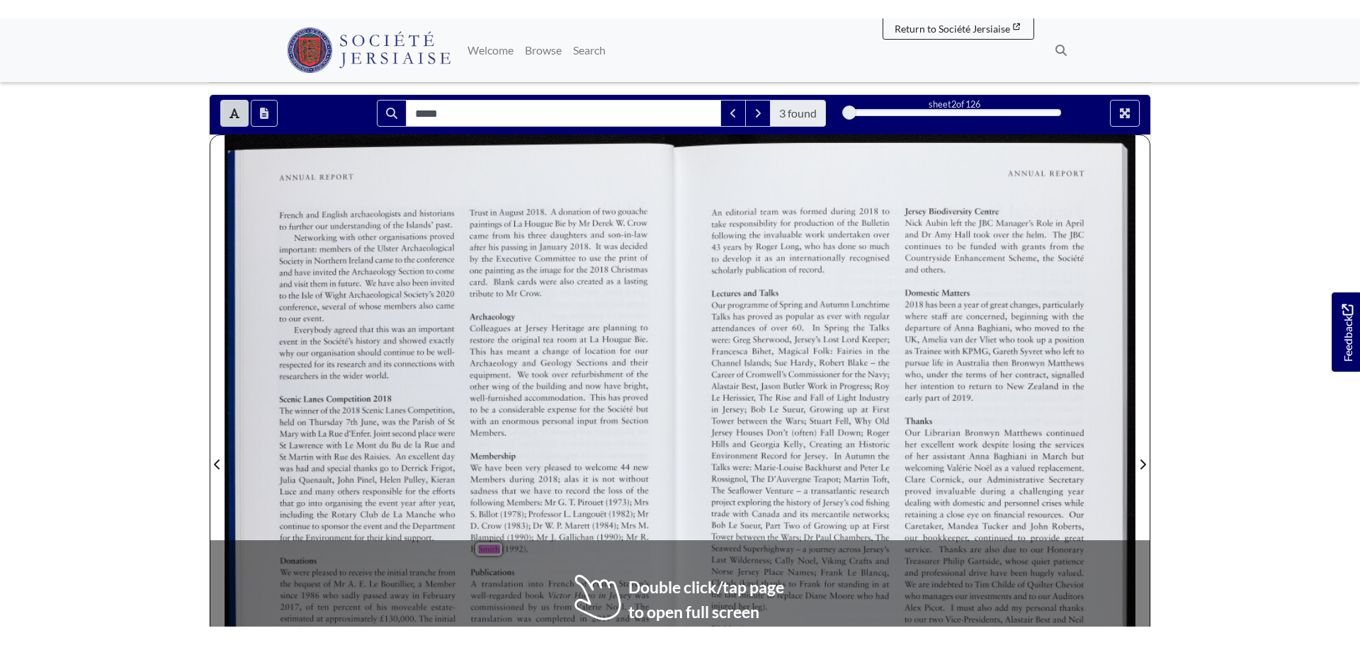
scroll to position [0, 0]
